Goal: Transaction & Acquisition: Purchase product/service

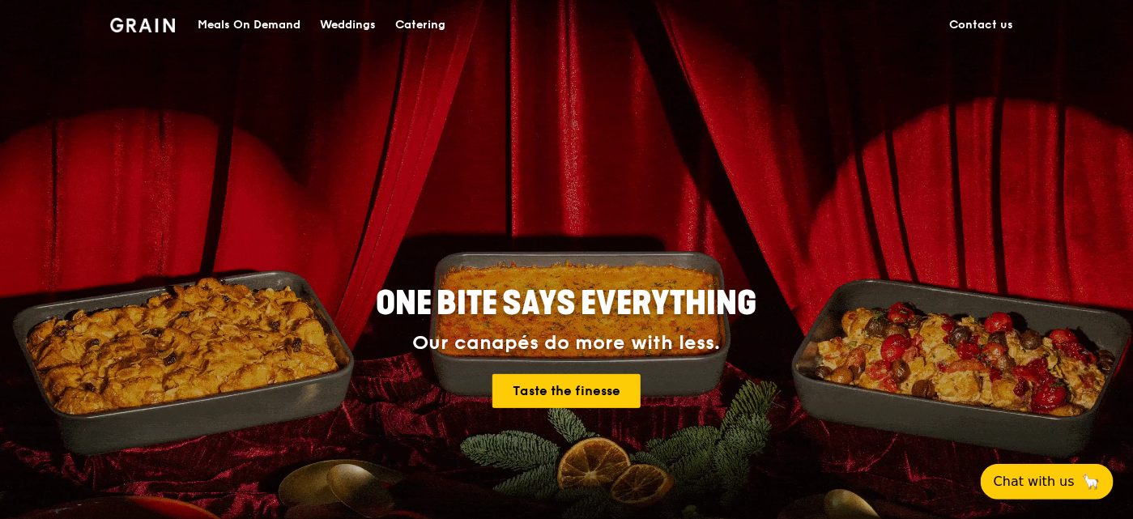
click at [413, 21] on div "Catering" at bounding box center [420, 25] width 50 height 49
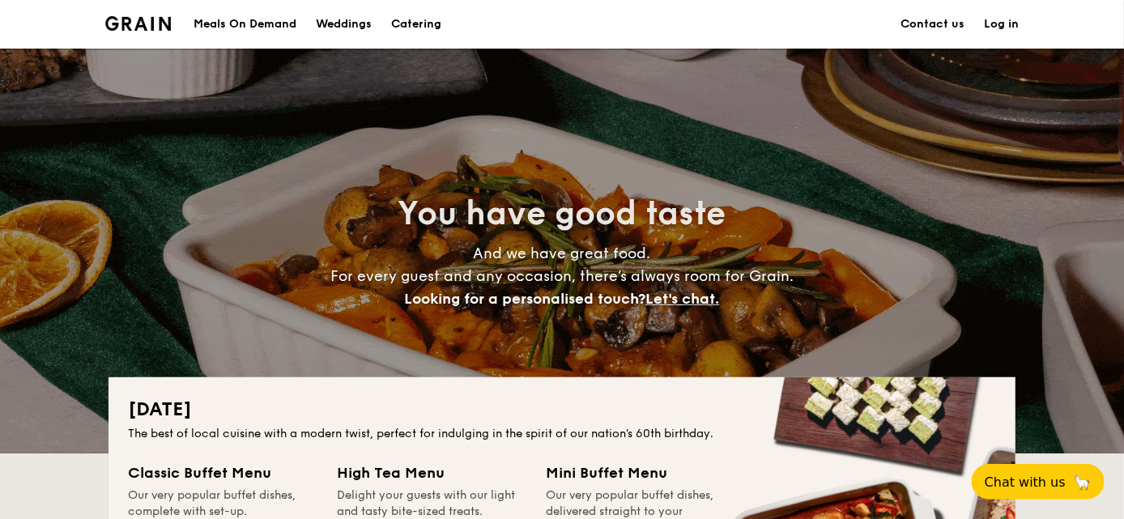
click at [206, 22] on div "Meals On Demand" at bounding box center [245, 24] width 103 height 49
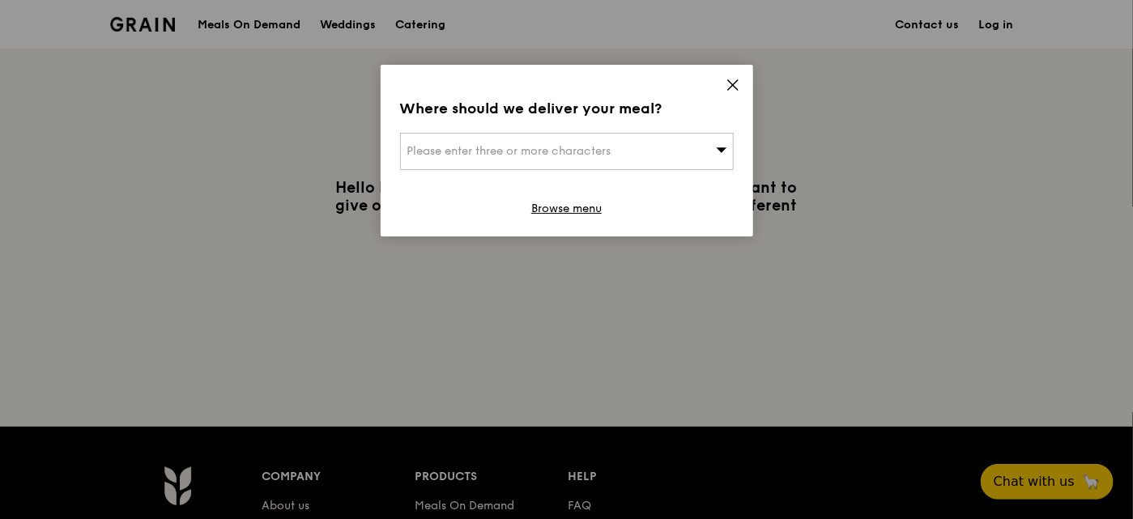
click at [684, 153] on div "Please enter three or more characters" at bounding box center [567, 151] width 334 height 37
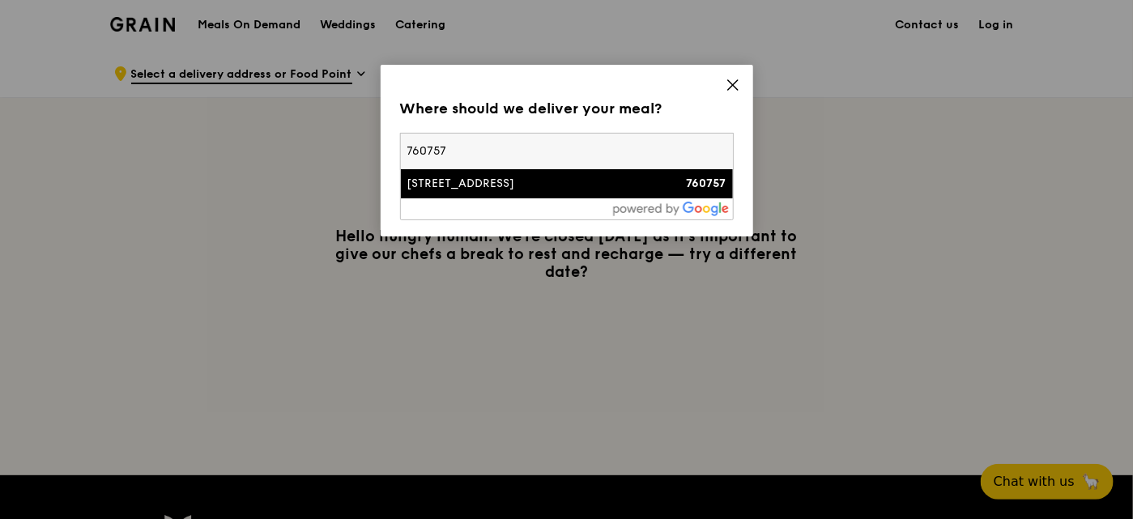
type input "760757"
click at [622, 191] on div "757 Yishun Street 72" at bounding box center [527, 184] width 240 height 16
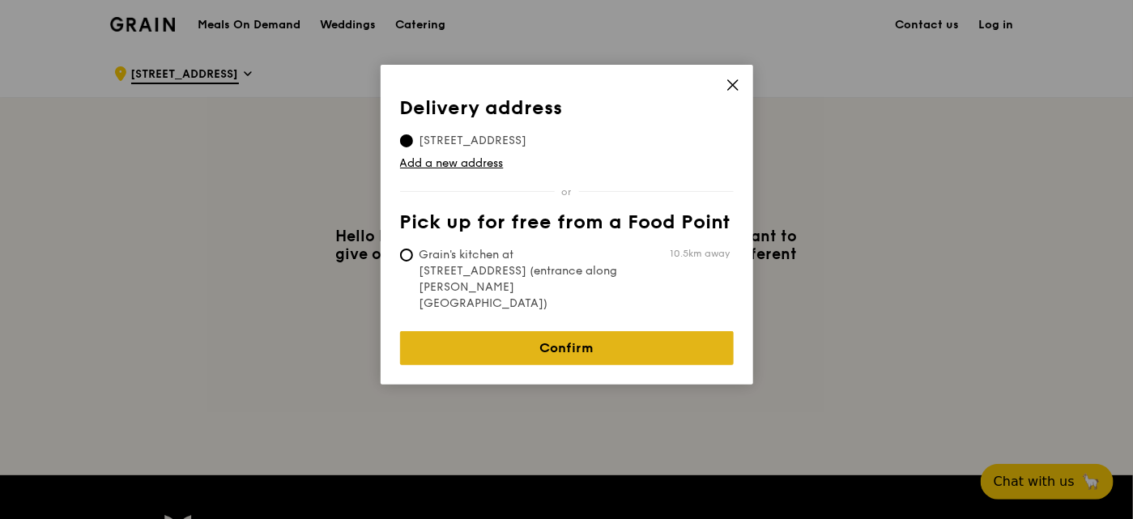
click at [479, 331] on link "Confirm" at bounding box center [567, 348] width 334 height 34
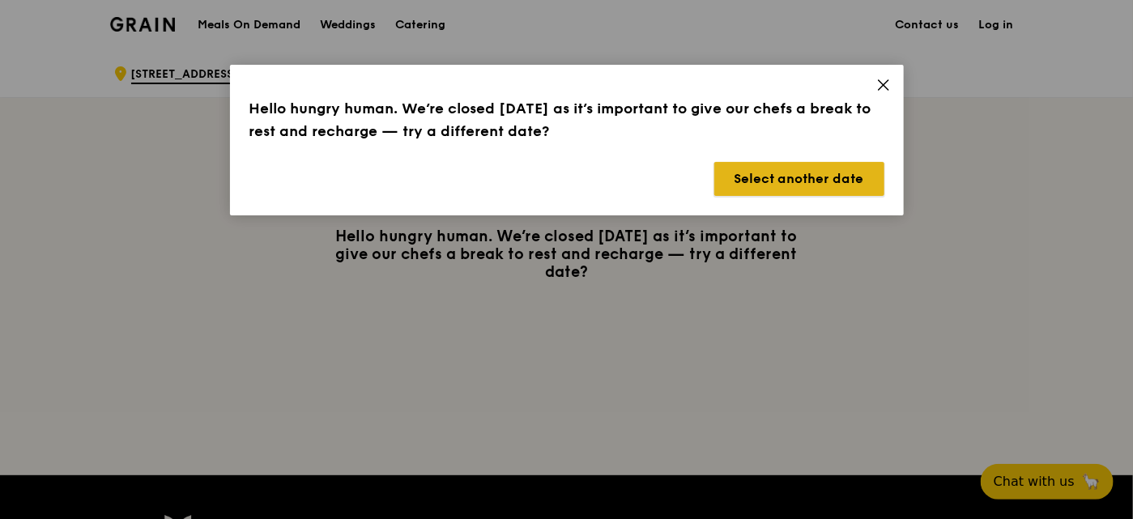
click at [799, 180] on button "Select another date" at bounding box center [799, 179] width 170 height 34
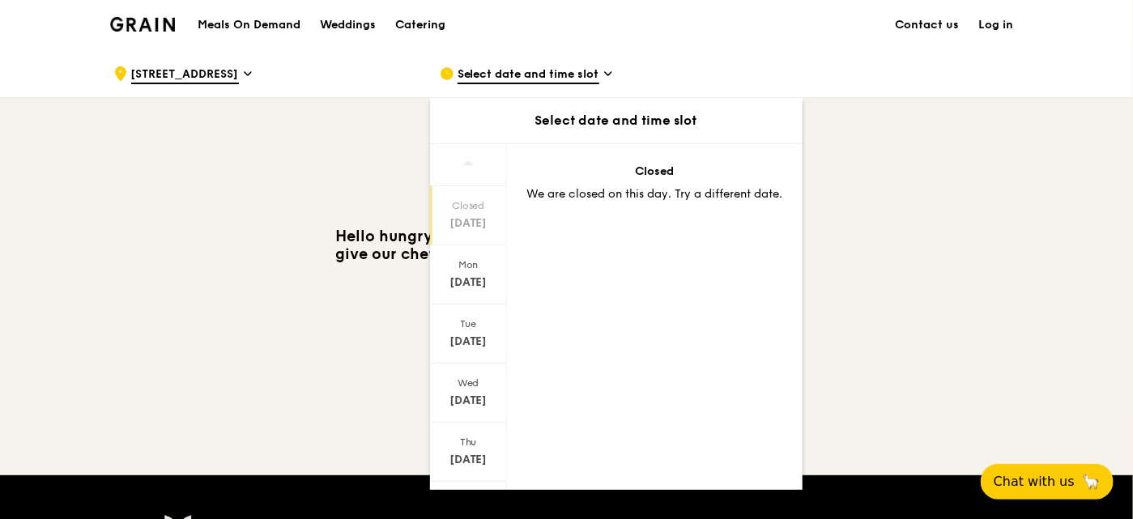
click at [554, 87] on div "Select date and time slot" at bounding box center [590, 73] width 301 height 49
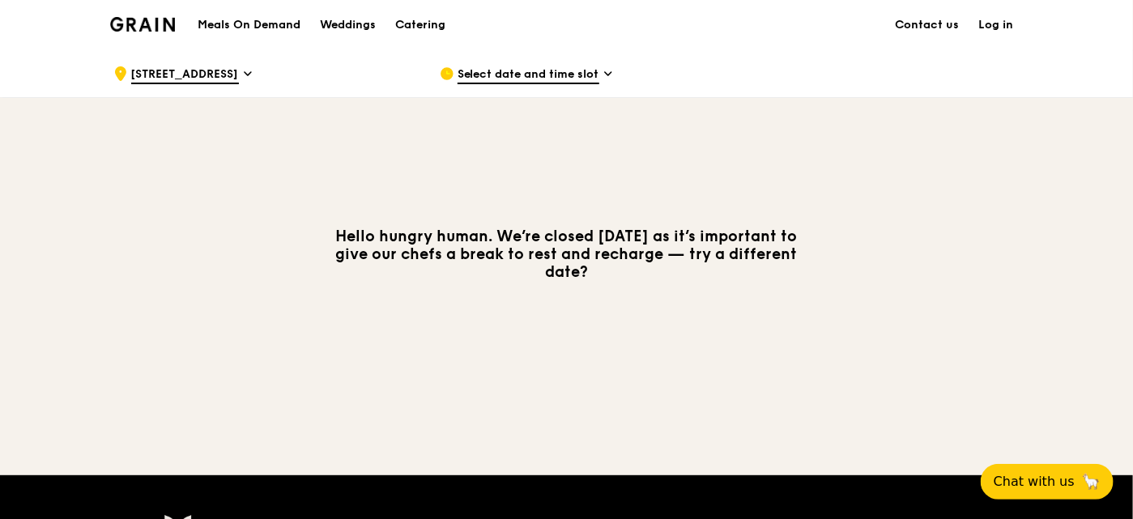
click at [591, 74] on span "Select date and time slot" at bounding box center [529, 75] width 142 height 18
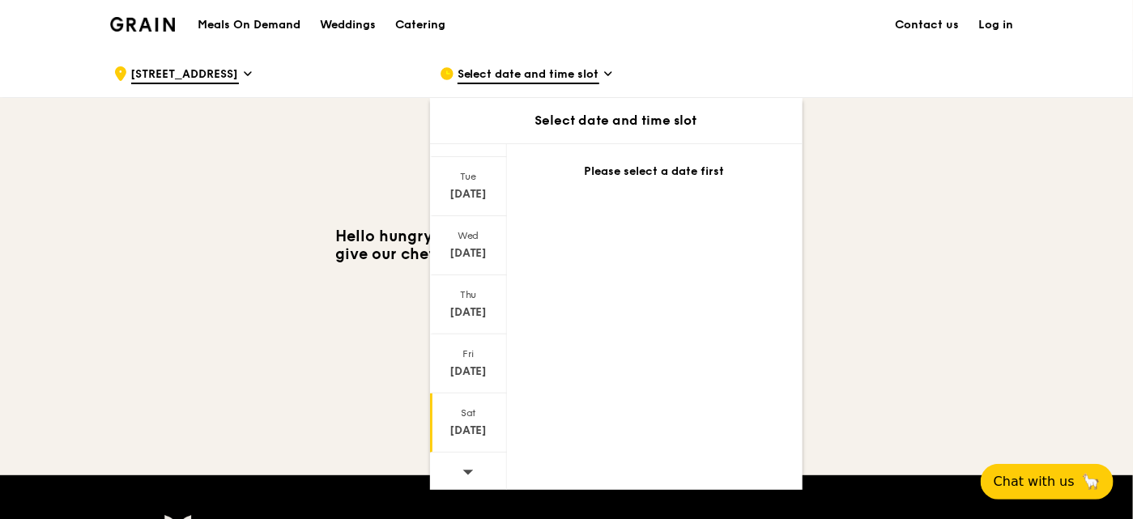
scroll to position [162, 0]
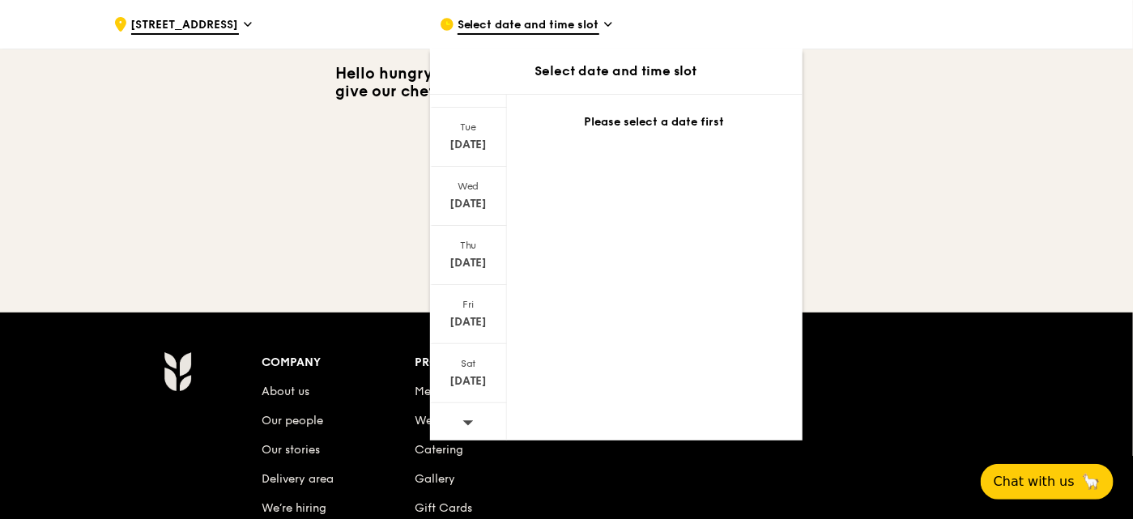
click at [469, 422] on icon at bounding box center [468, 422] width 11 height 12
click at [612, 264] on div "Closed Aug 31 Mon Sep 1 Tue Sep 2 Wed Sep 3 Thu Sep 4 Fri Sep 5 Sat Sep 6 Pleas…" at bounding box center [616, 267] width 373 height 347
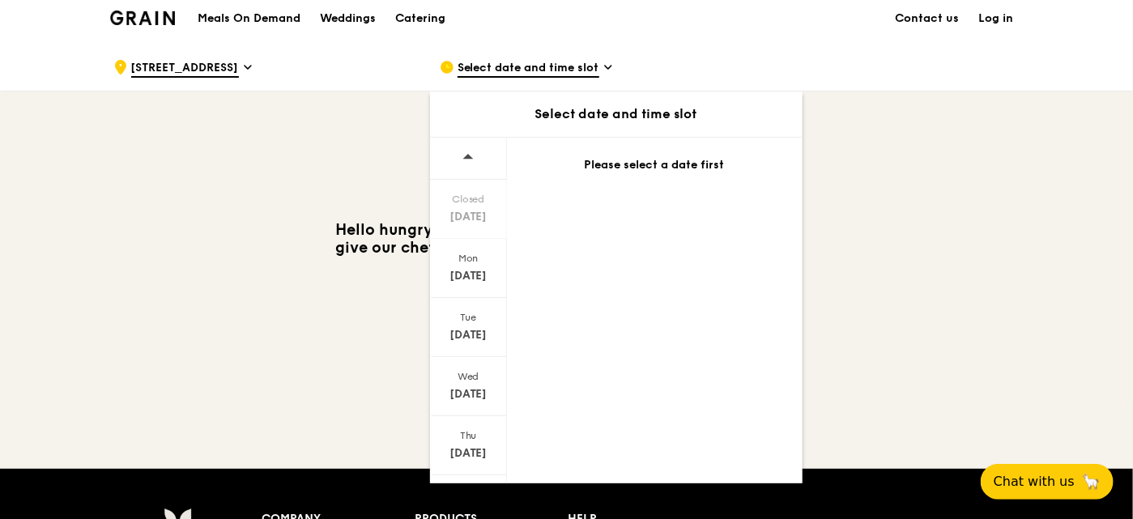
scroll to position [0, 0]
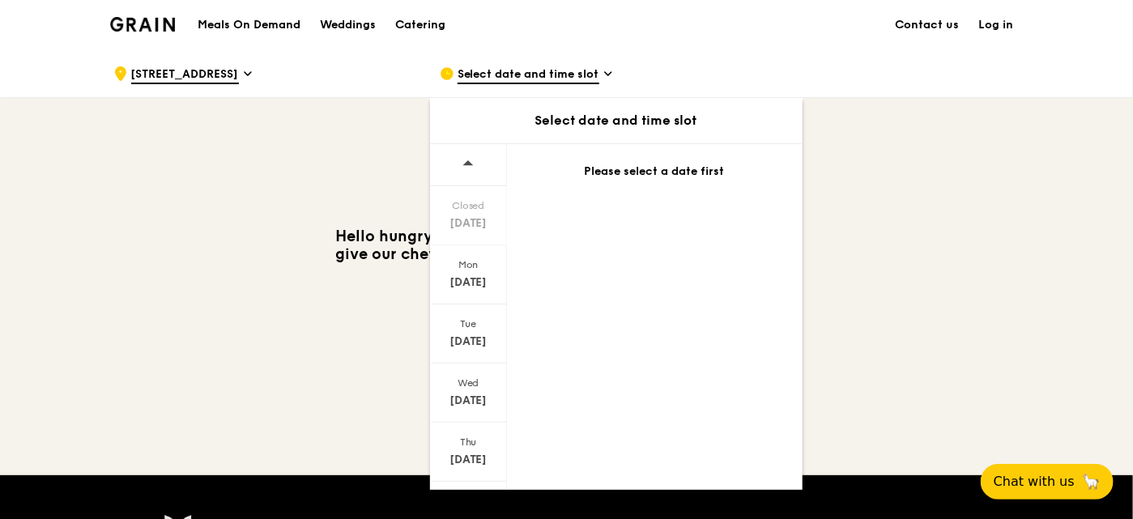
click at [539, 70] on span "Select date and time slot" at bounding box center [529, 75] width 142 height 18
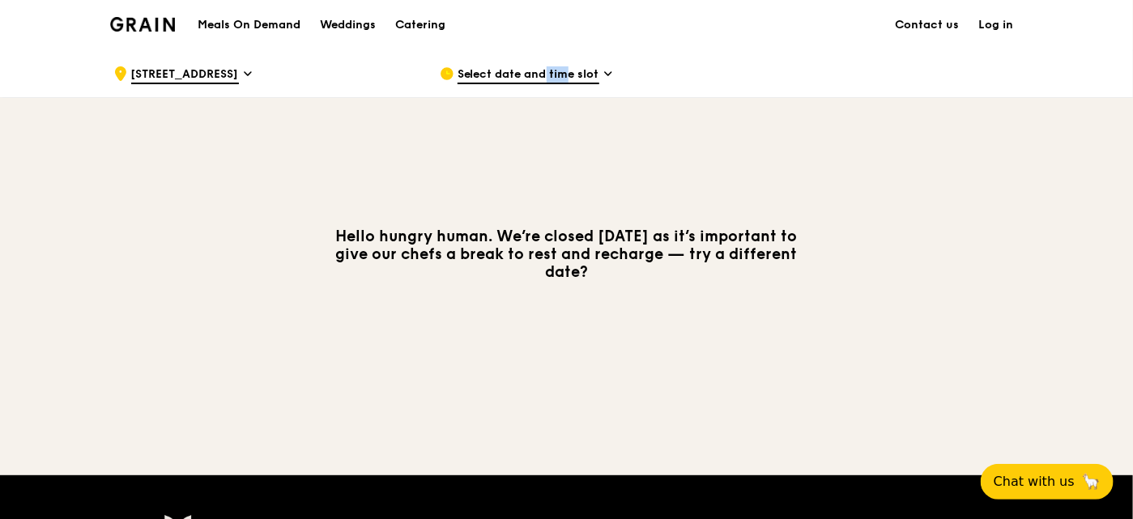
click at [539, 70] on span "Select date and time slot" at bounding box center [529, 75] width 142 height 18
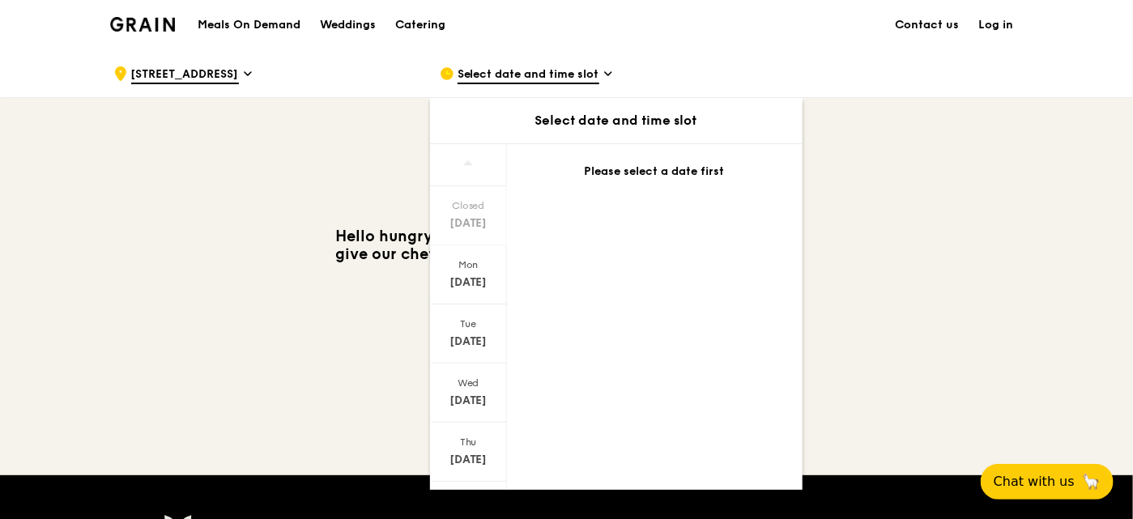
click at [738, 314] on div "Closed Aug 24 Mon Aug 25 Tue Aug 26 Wed Aug 27 Thu Aug 28 Fri Aug 29 Sat Aug 30…" at bounding box center [616, 316] width 373 height 347
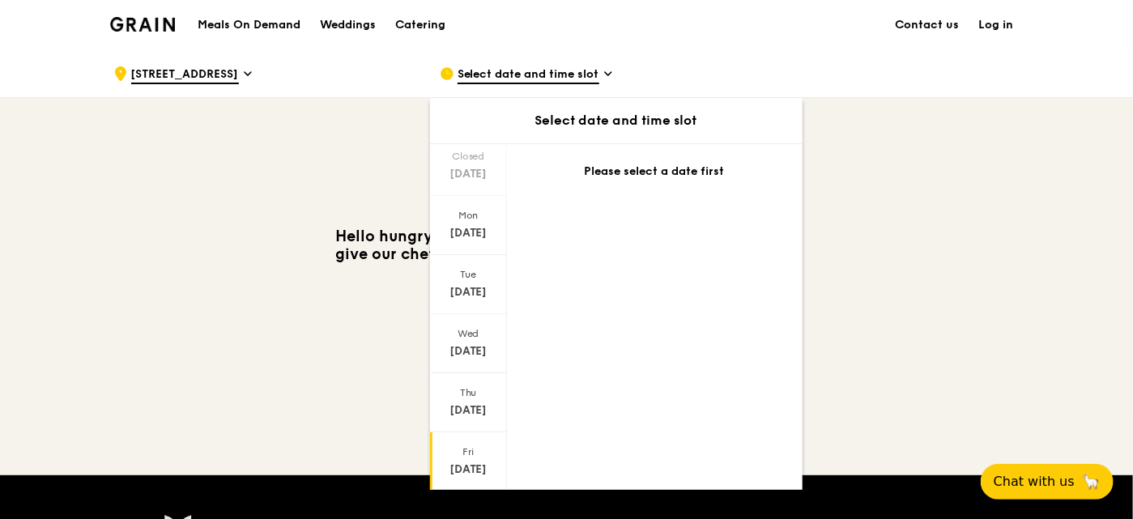
scroll to position [147, 0]
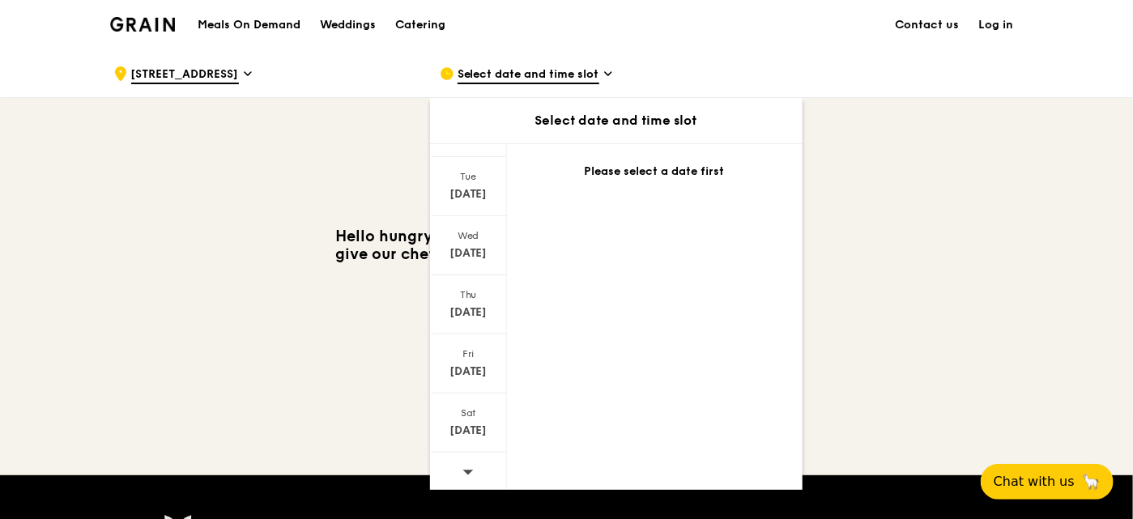
click at [392, 347] on div "Hello hungry human. We’re closed today as it’s important to give our chefs a br…" at bounding box center [566, 254] width 933 height 313
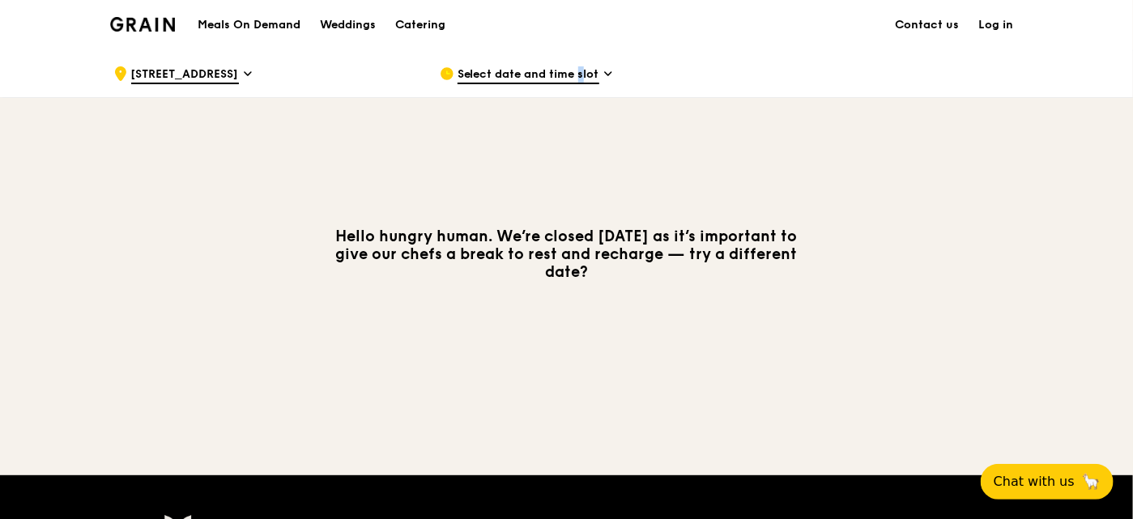
click at [562, 70] on span "Select date and time slot" at bounding box center [529, 75] width 142 height 18
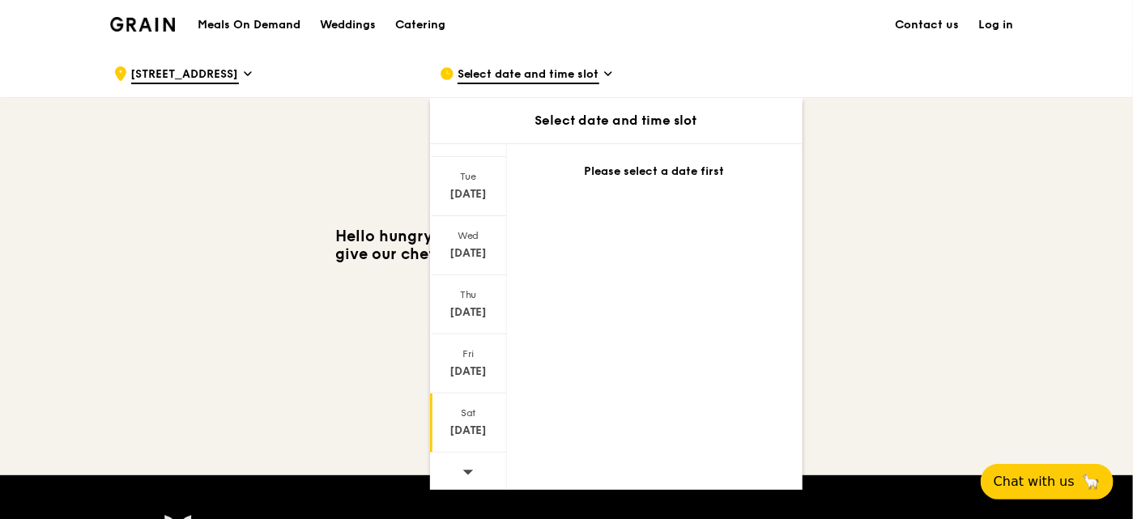
click at [463, 416] on div "Sat Aug 30" at bounding box center [468, 423] width 77 height 59
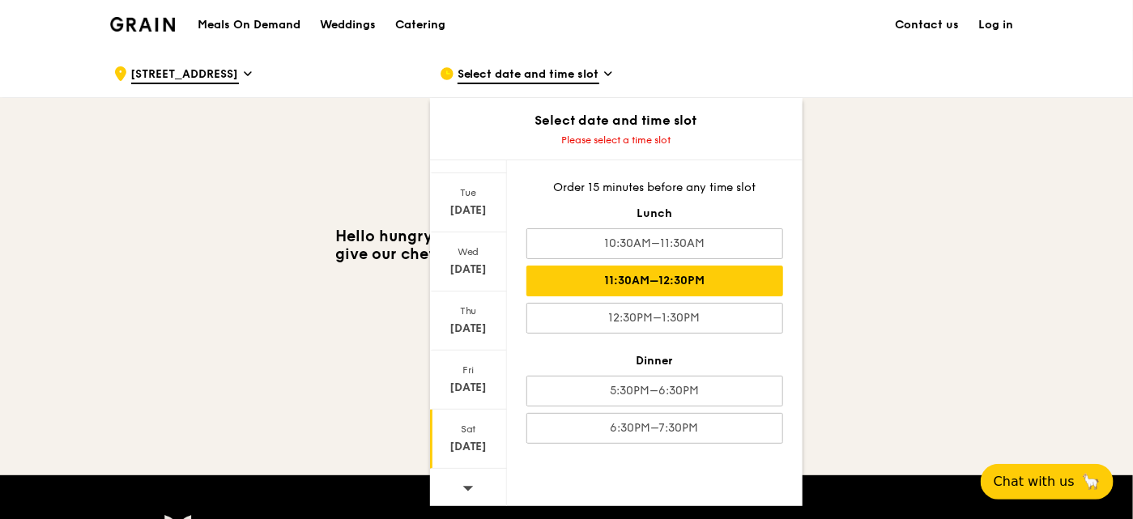
click at [681, 279] on div "11:30AM–12:30PM" at bounding box center [654, 281] width 257 height 31
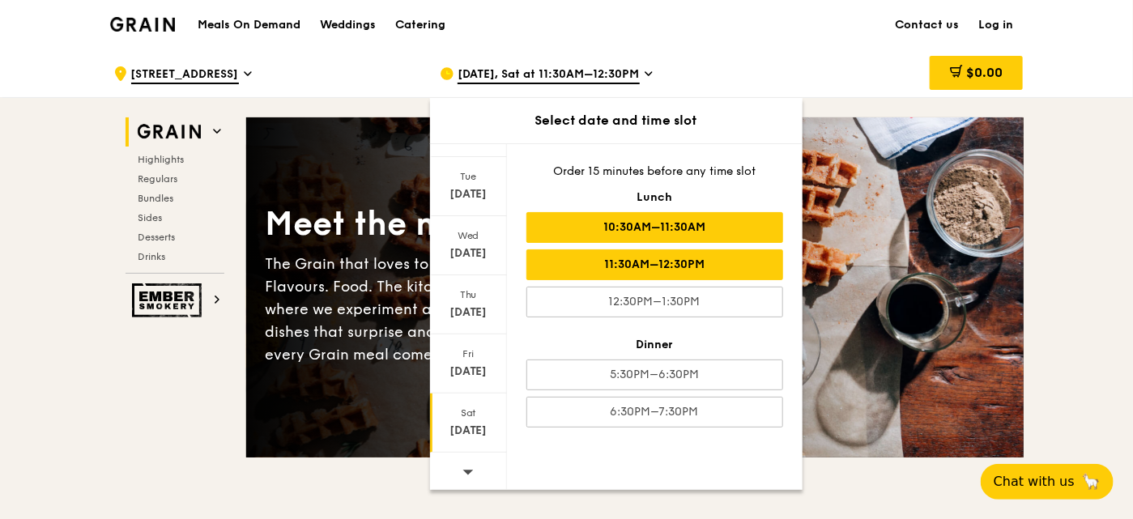
click at [679, 222] on div "10:30AM–11:30AM" at bounding box center [654, 227] width 257 height 31
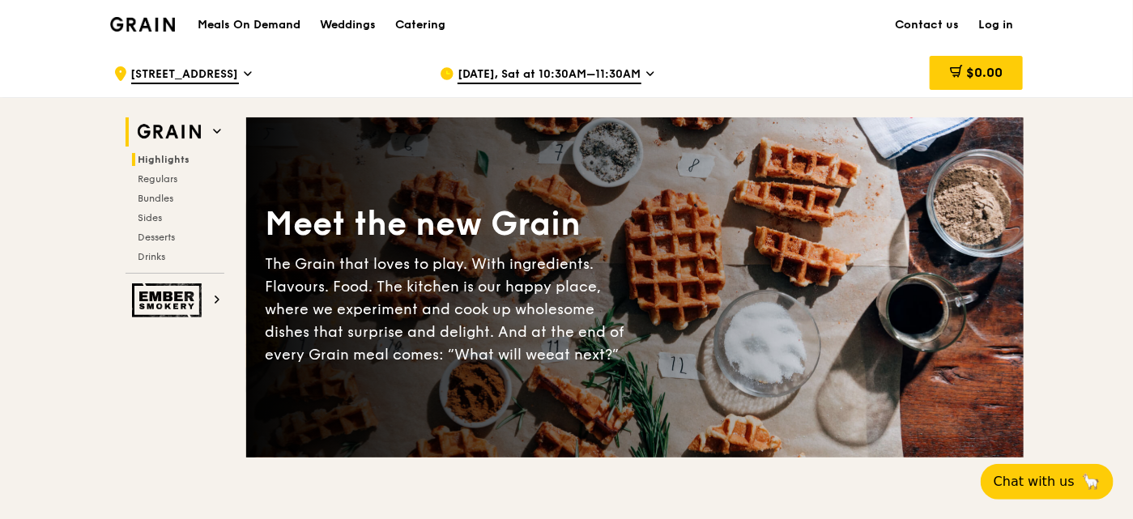
click at [167, 154] on span "Highlights" at bounding box center [165, 159] width 52 height 11
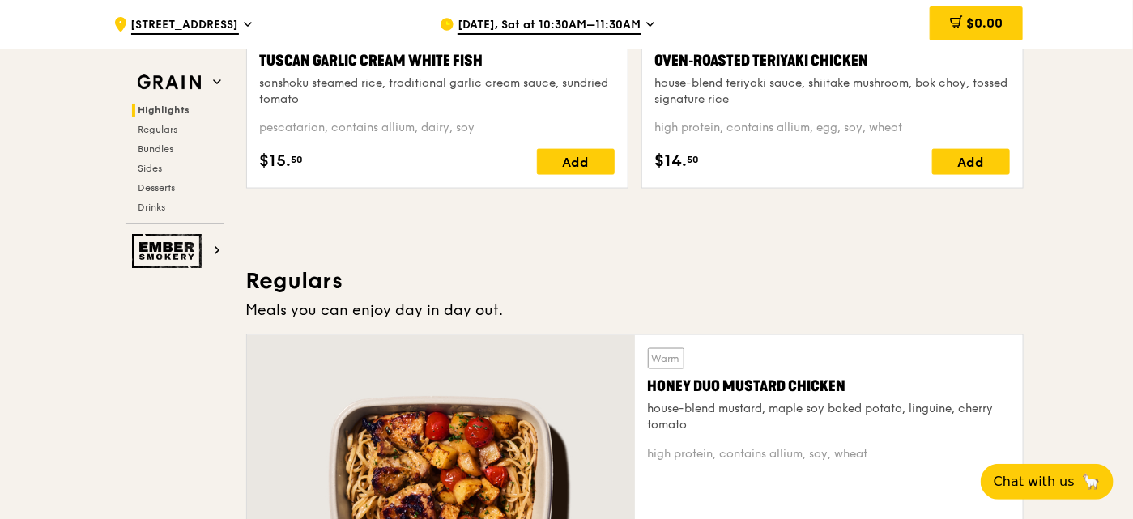
scroll to position [1025, 0]
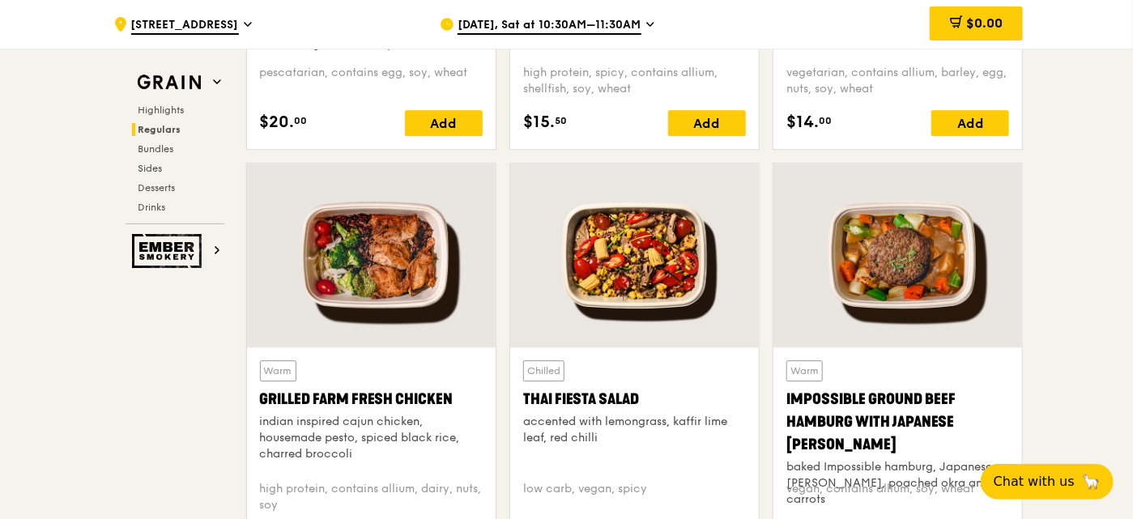
scroll to position [1753, 0]
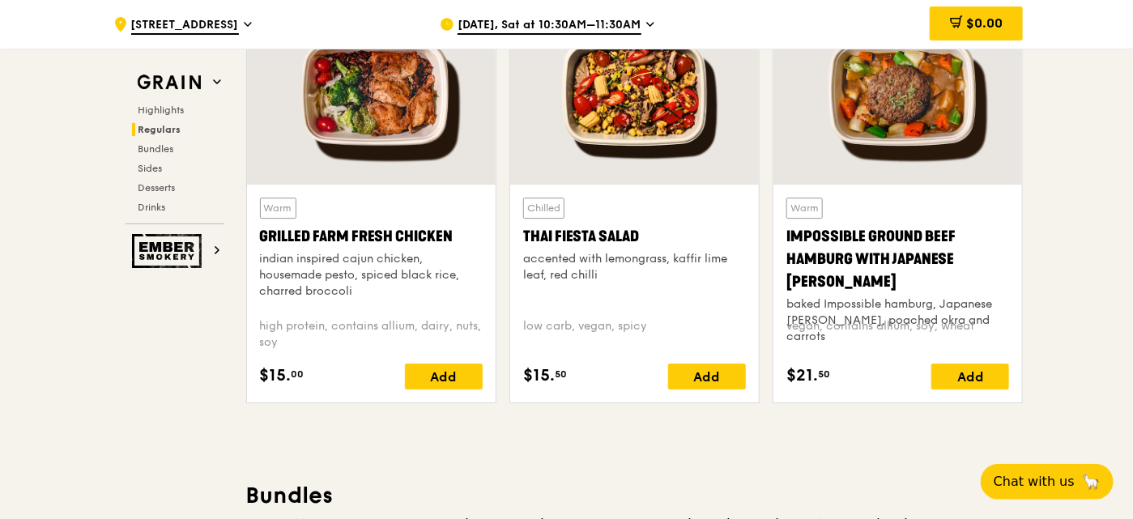
scroll to position [1915, 0]
